Goal: Task Accomplishment & Management: Use online tool/utility

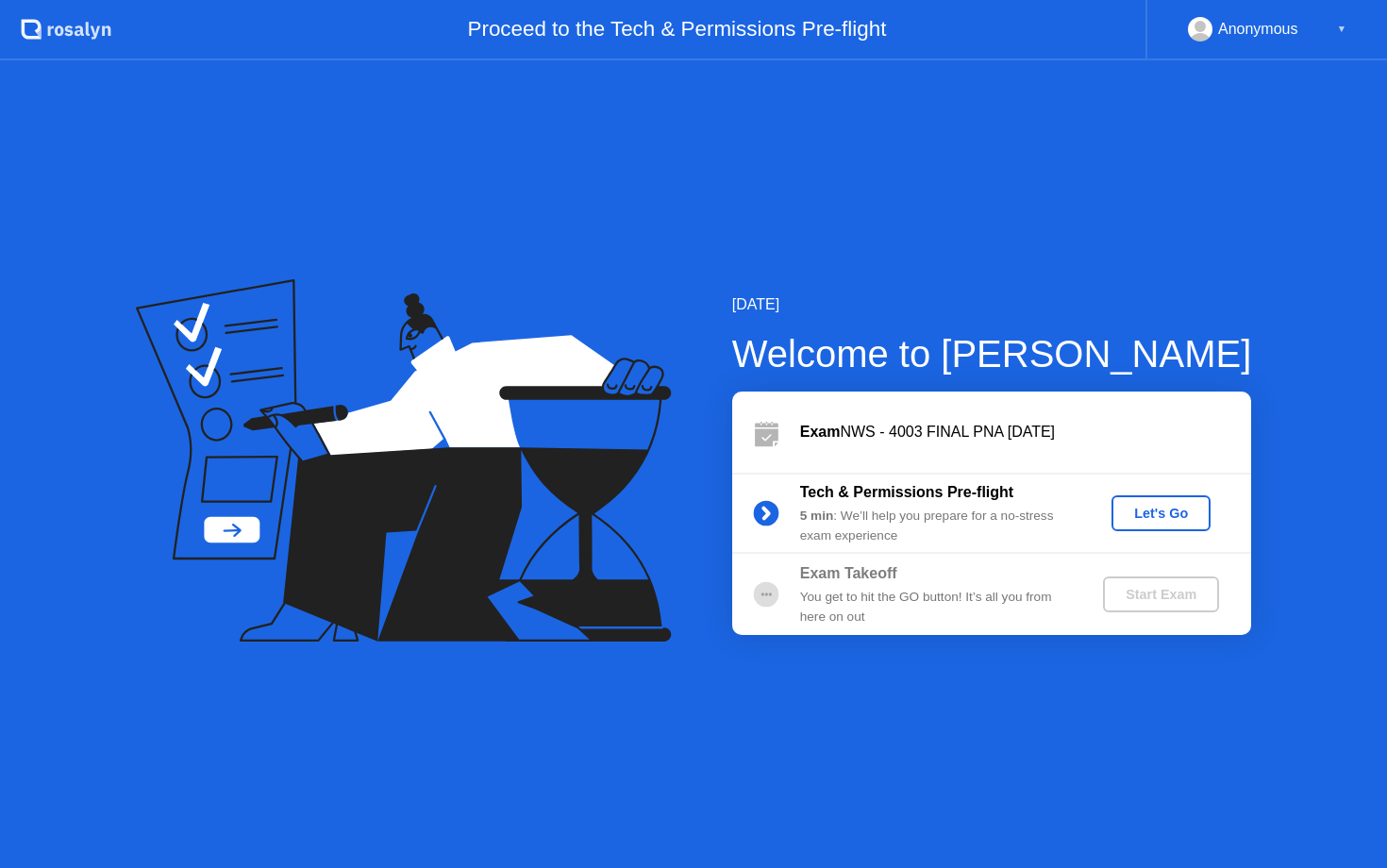
click at [1162, 521] on div "Let's Go" at bounding box center [1161, 513] width 84 height 15
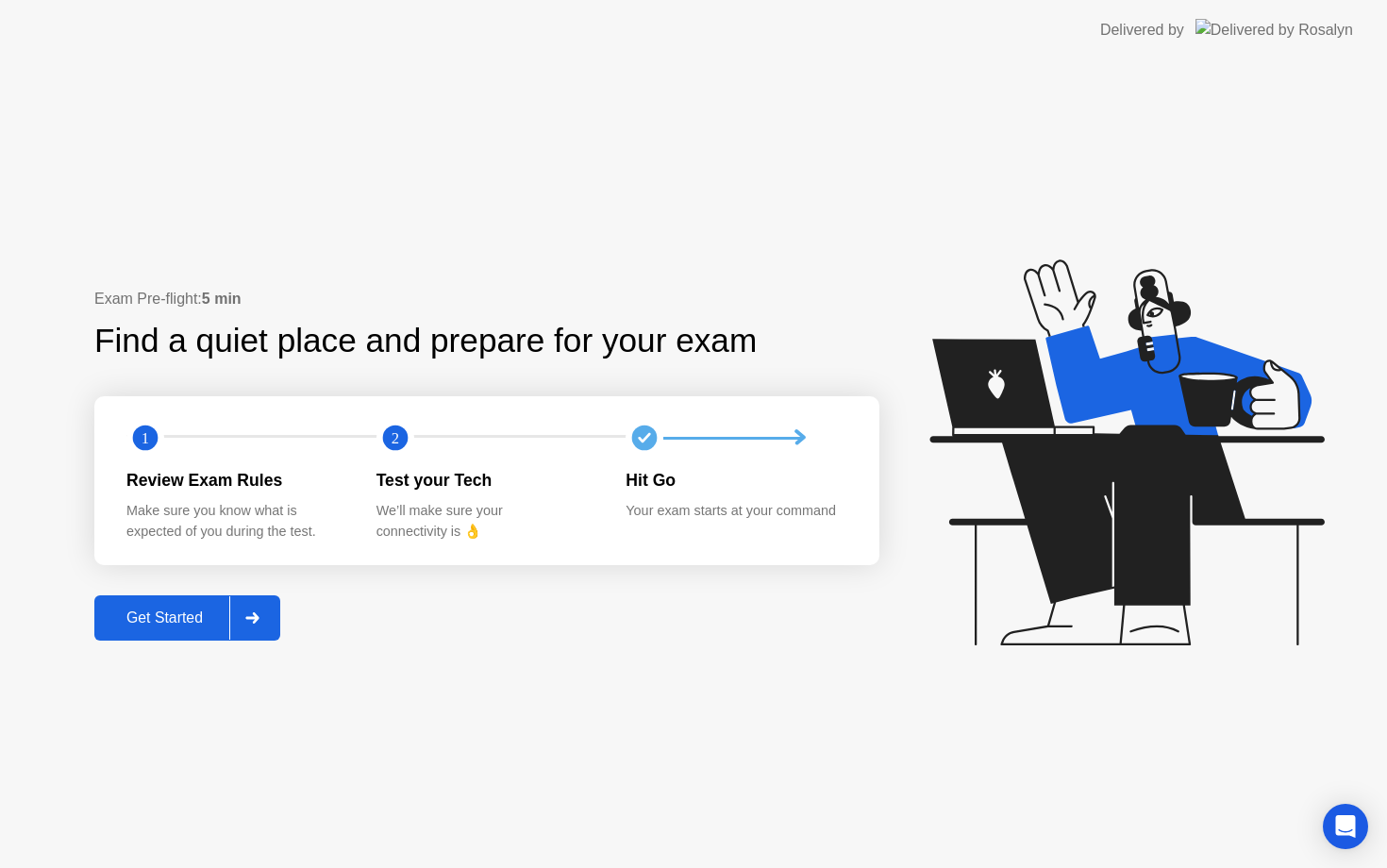
click at [146, 612] on div "Get Started" at bounding box center [164, 618] width 130 height 17
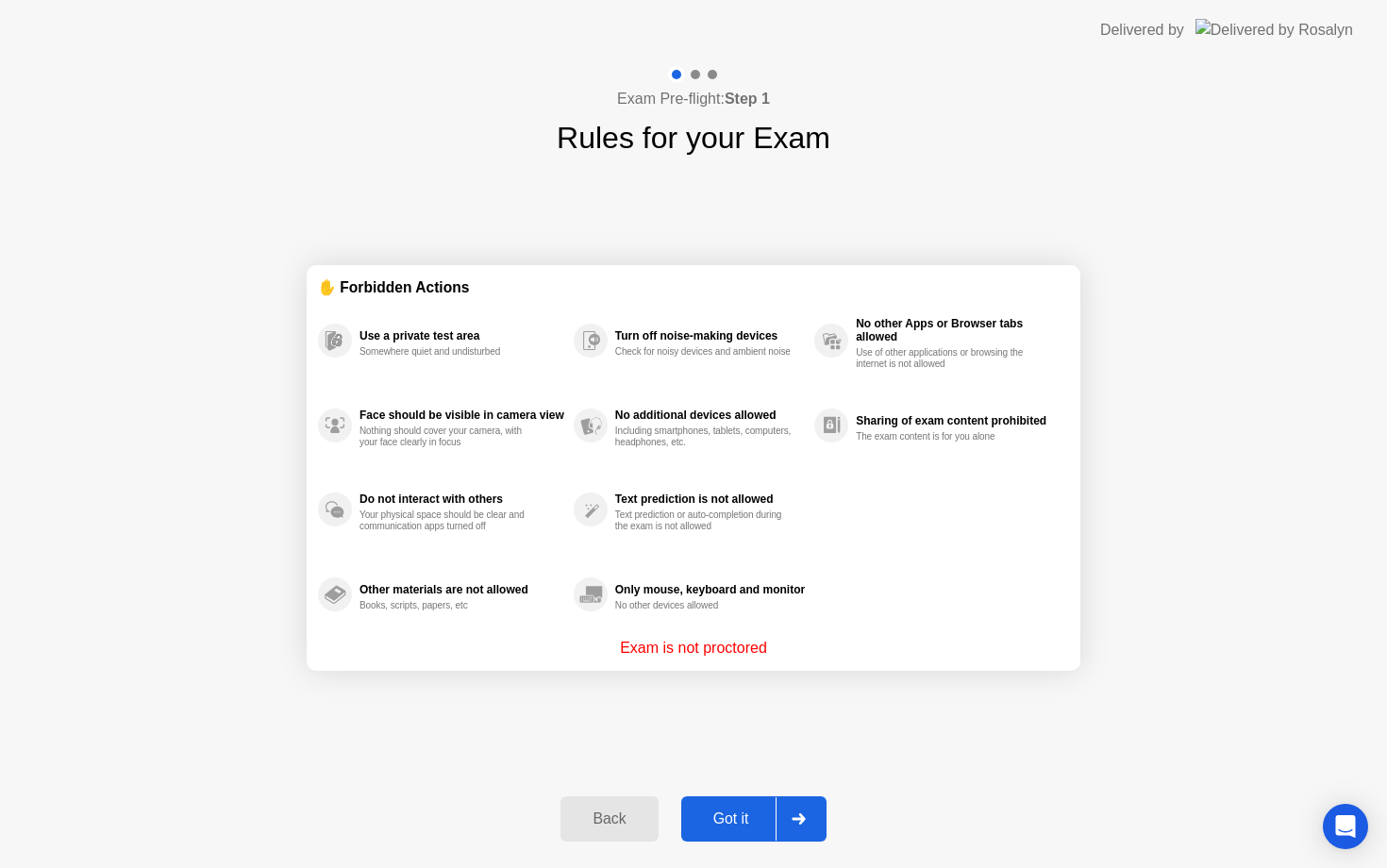
click at [707, 820] on div "Got it" at bounding box center [732, 819] width 89 height 17
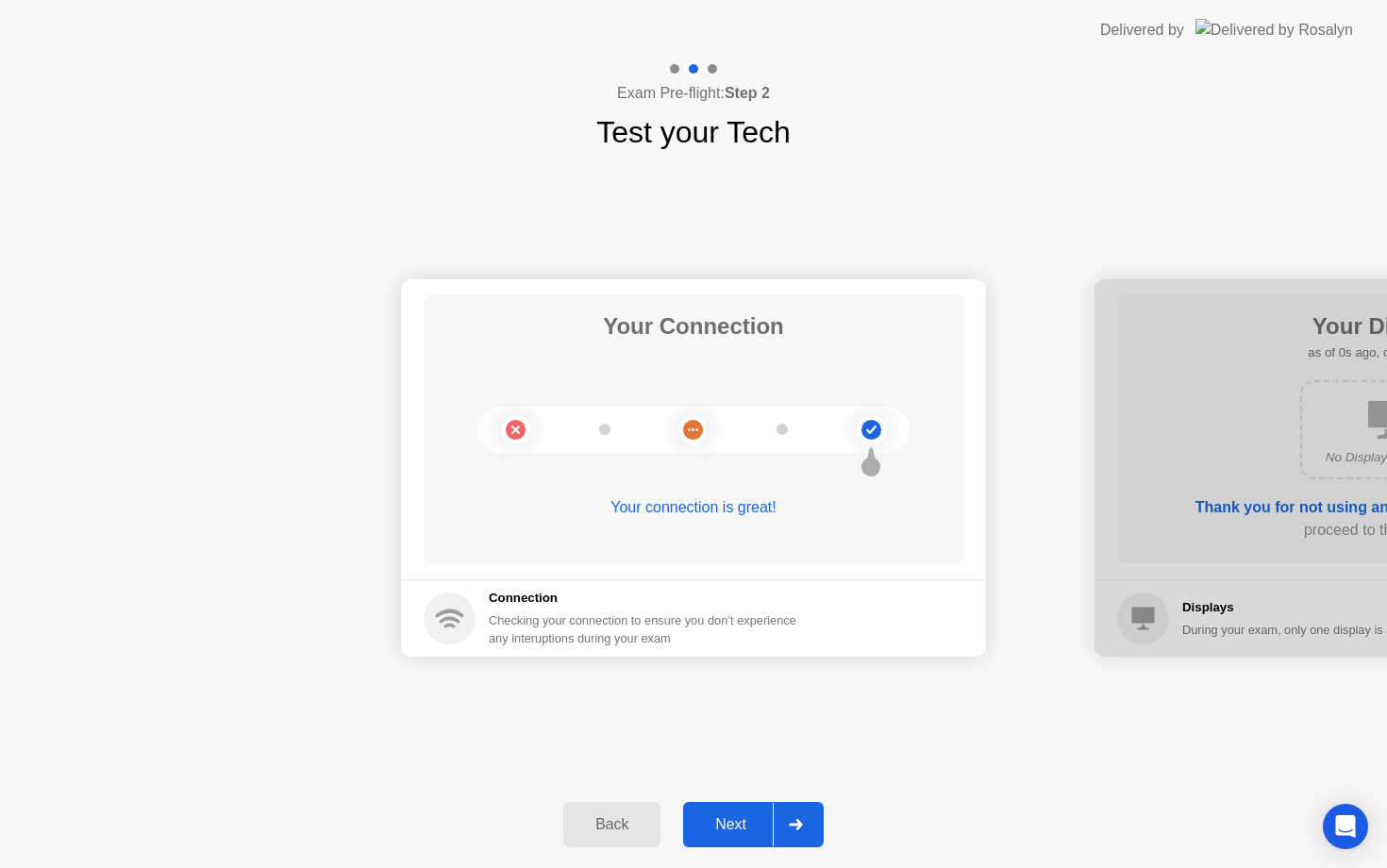
click at [707, 820] on div "Next" at bounding box center [731, 824] width 84 height 17
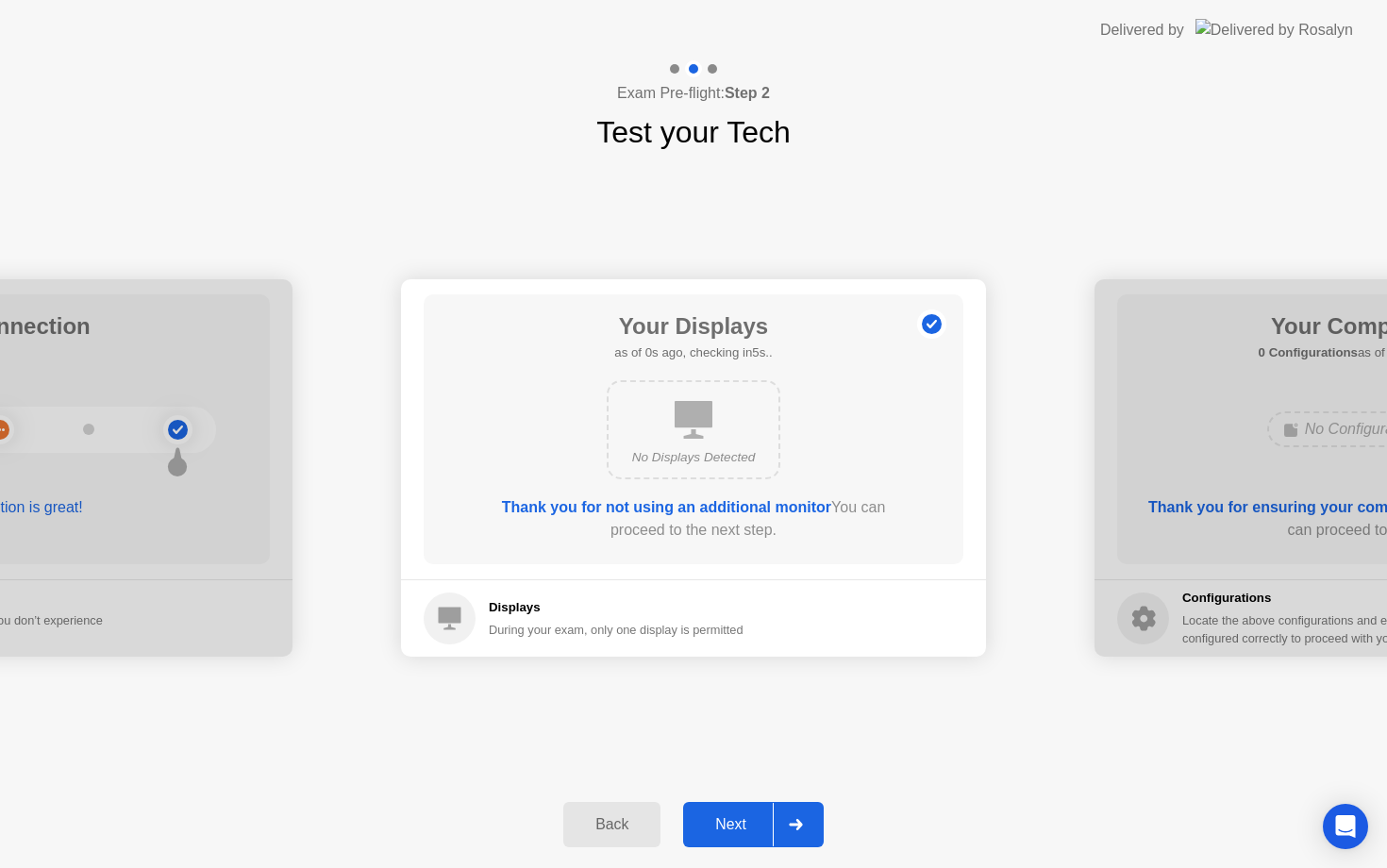
click at [707, 820] on div "Next" at bounding box center [731, 824] width 84 height 17
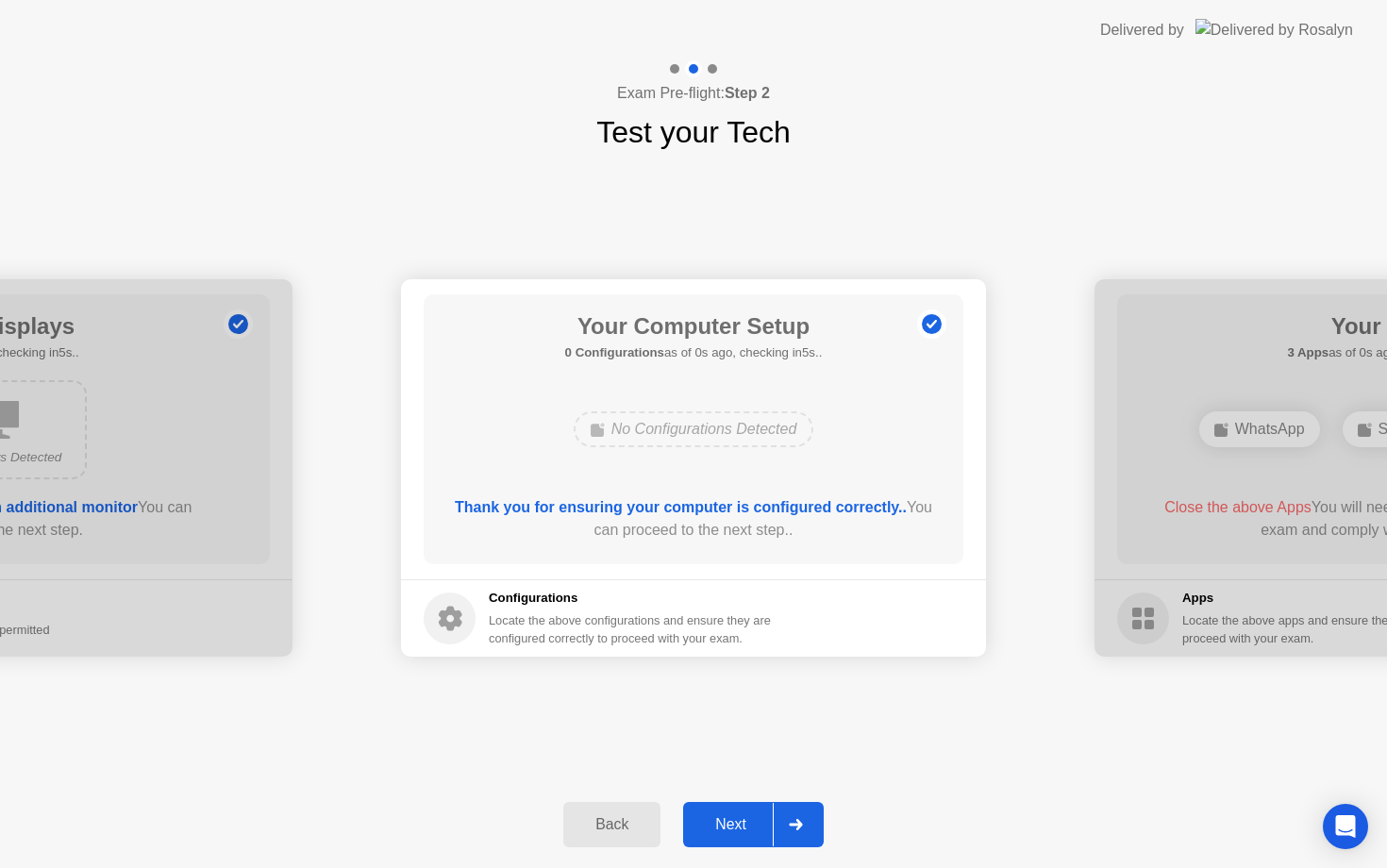
click at [707, 820] on div "Next" at bounding box center [731, 824] width 84 height 17
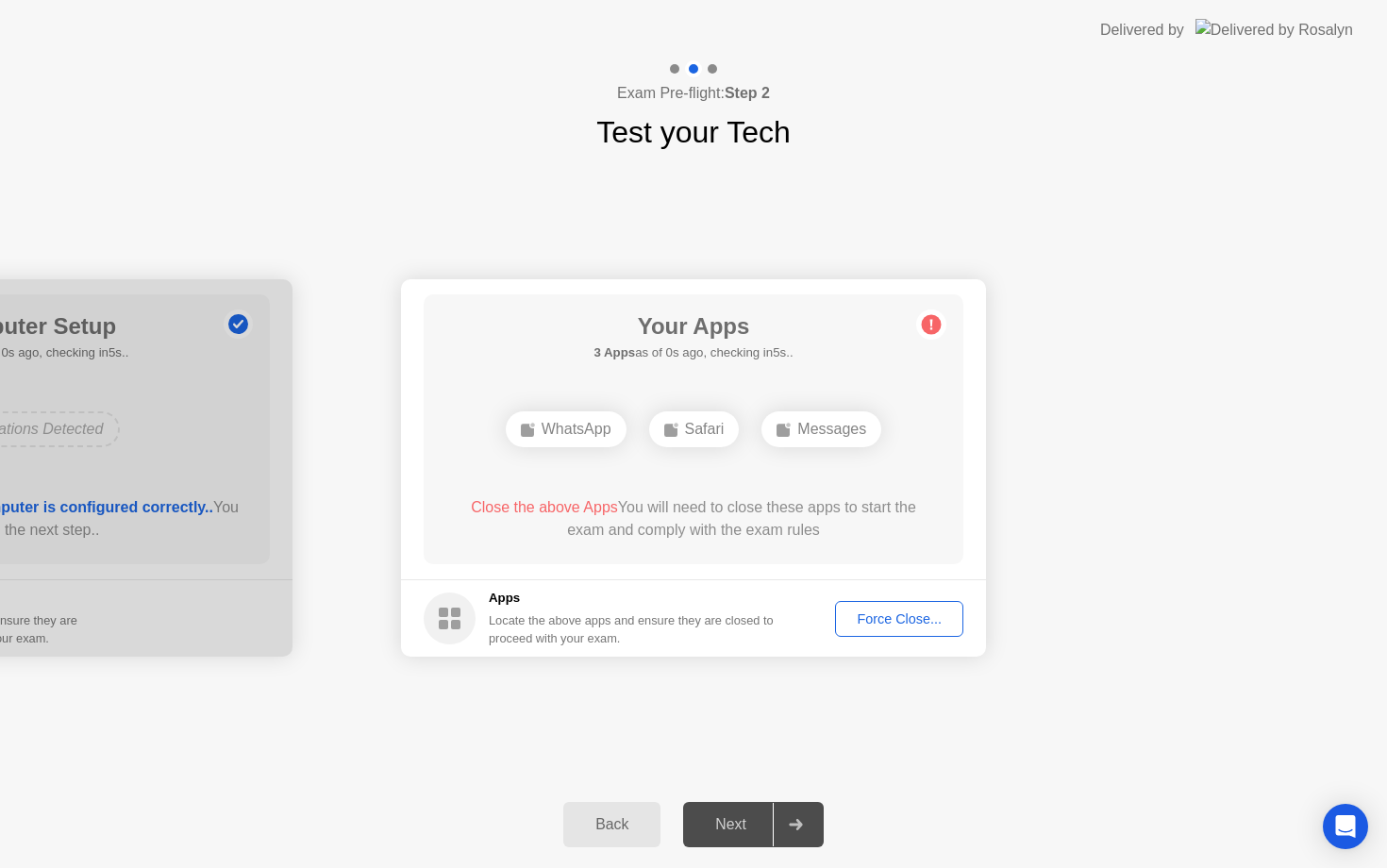
click at [707, 820] on div "Next" at bounding box center [731, 824] width 84 height 17
click at [876, 621] on div "Force Close..." at bounding box center [899, 619] width 115 height 15
click at [904, 612] on div "Force Close..." at bounding box center [899, 619] width 115 height 15
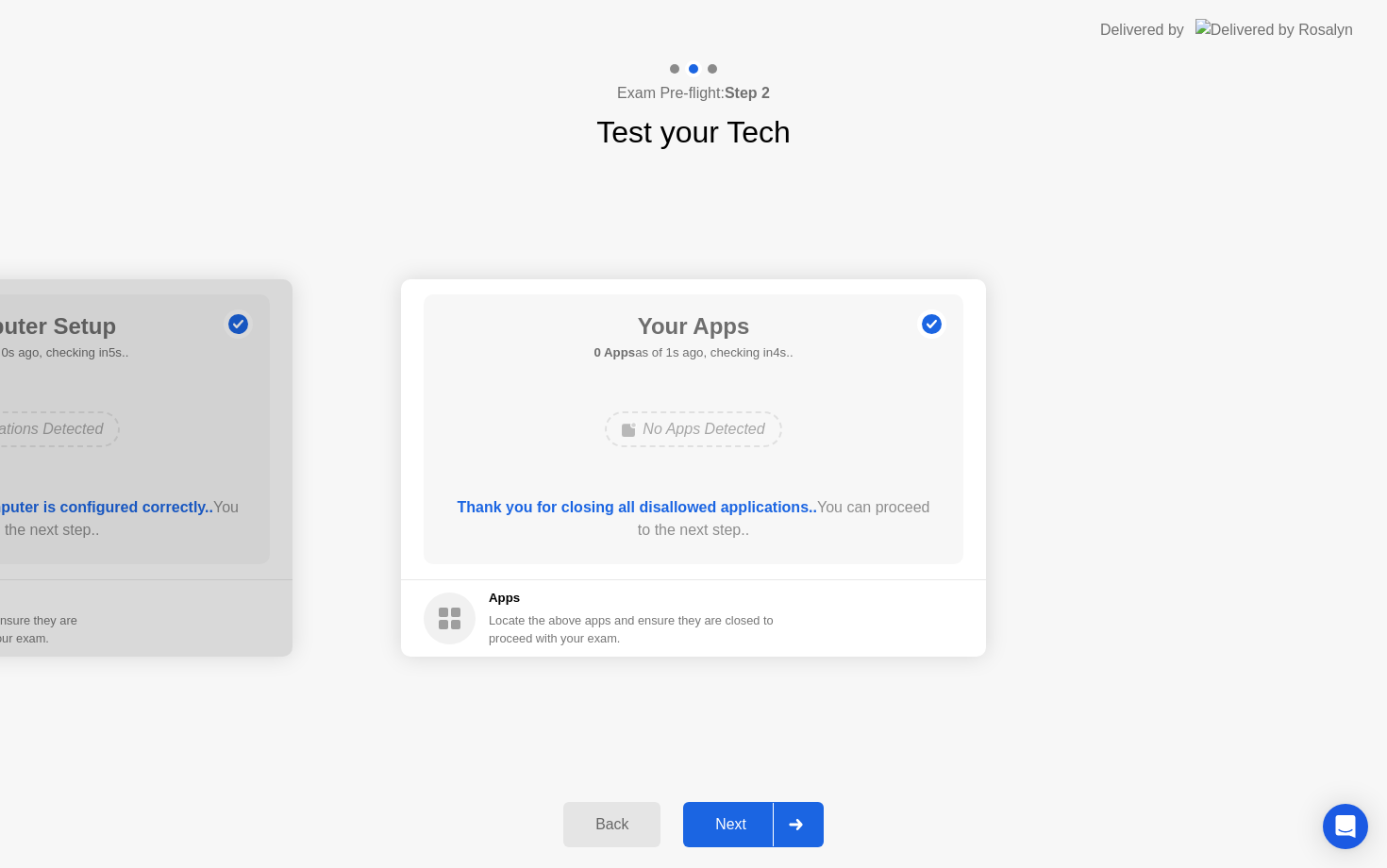
click at [719, 821] on div "Next" at bounding box center [731, 824] width 84 height 17
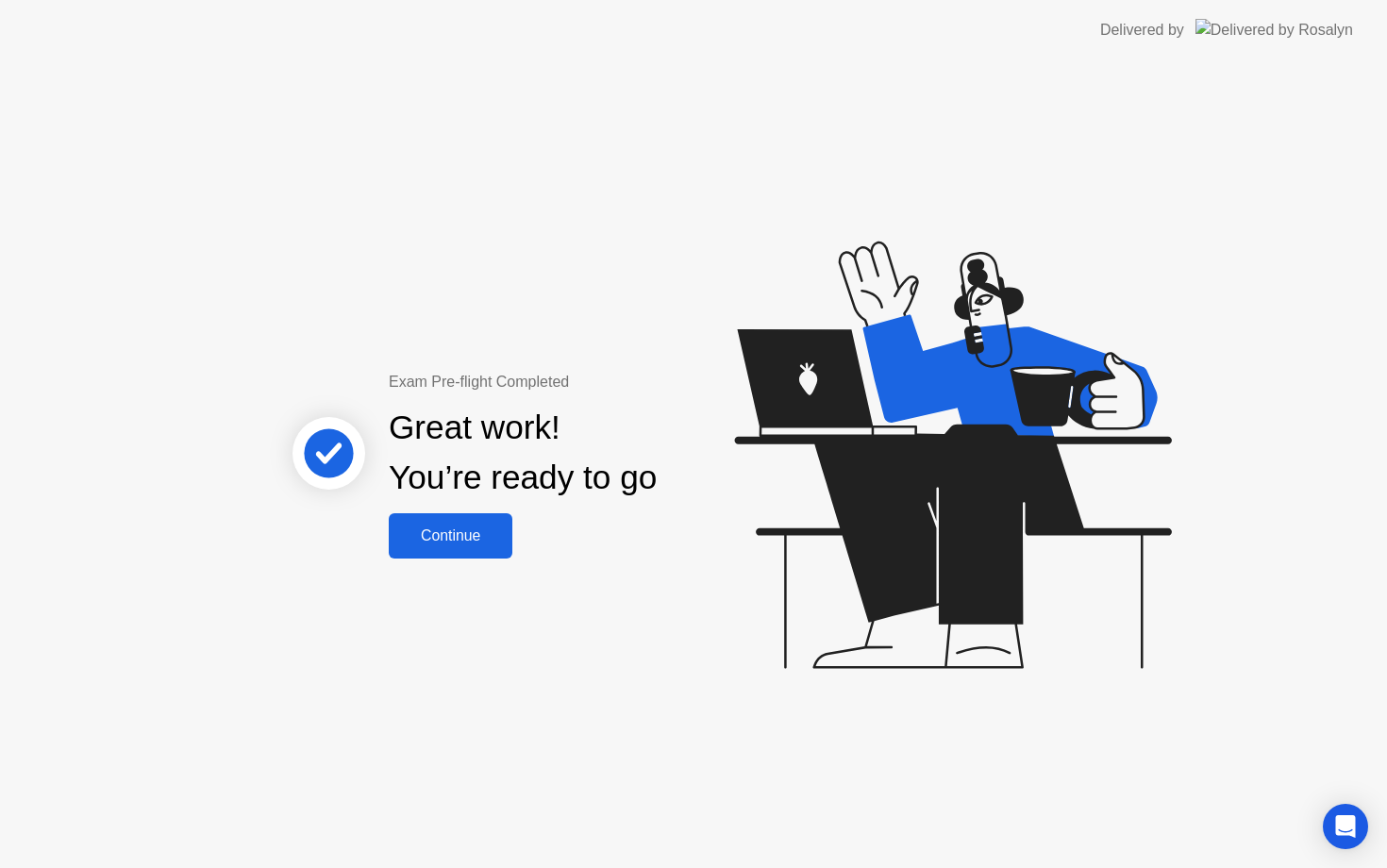
click at [471, 528] on div "Continue" at bounding box center [450, 535] width 112 height 17
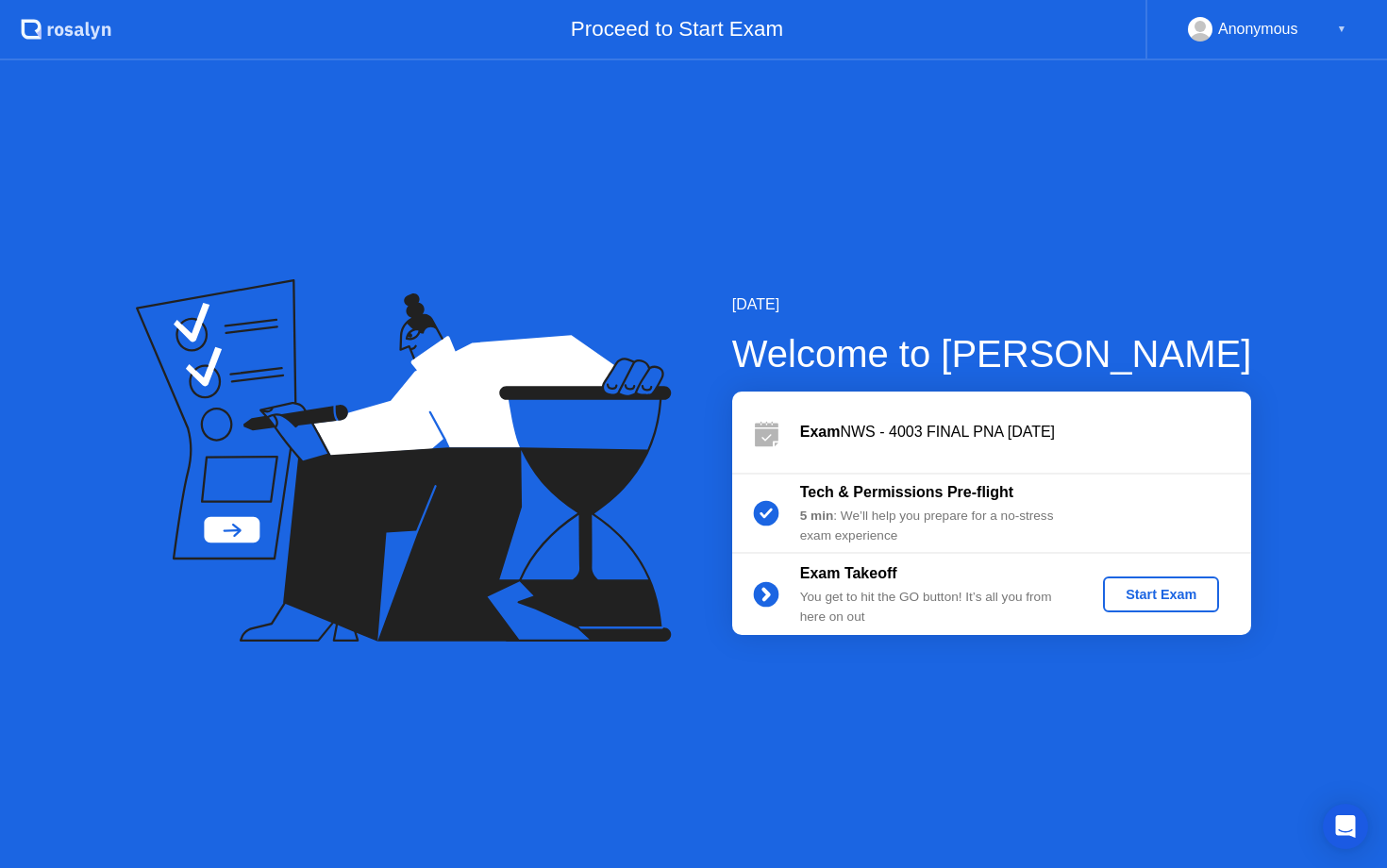
click at [1139, 594] on div "Start Exam" at bounding box center [1161, 594] width 101 height 15
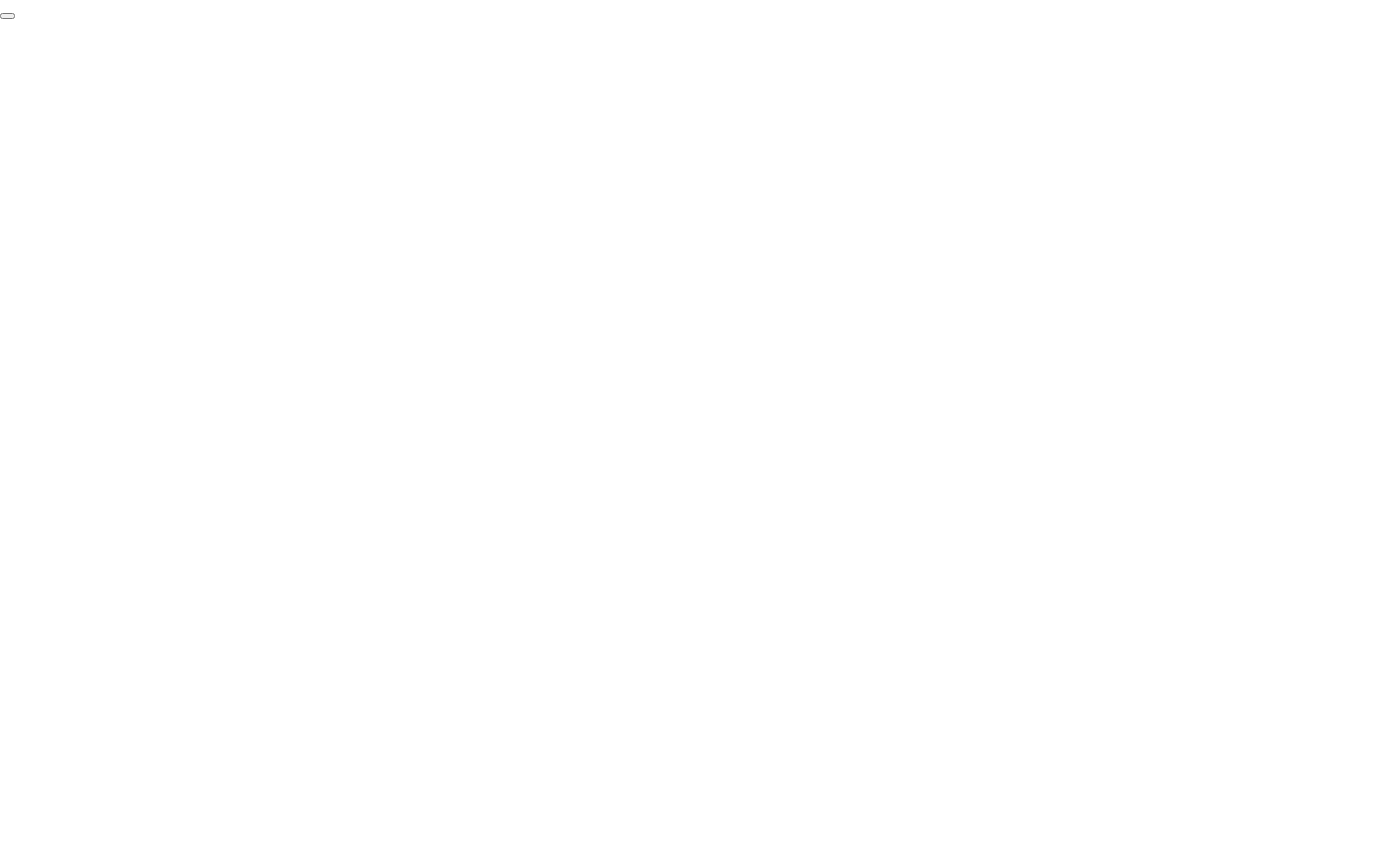
click div "End Proctoring Session"
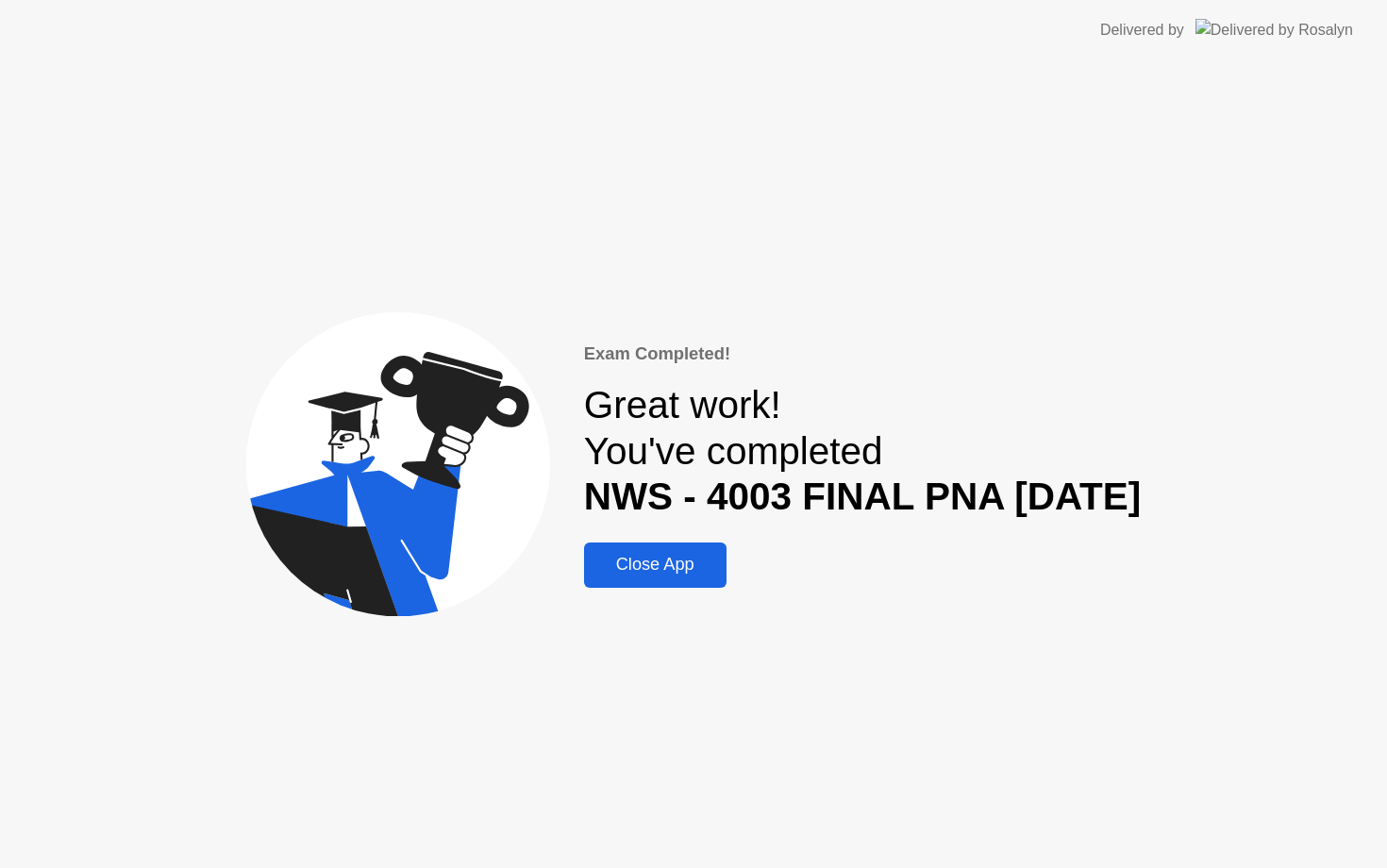
click at [692, 575] on div "Close App" at bounding box center [655, 565] width 132 height 20
